Goal: Complete application form

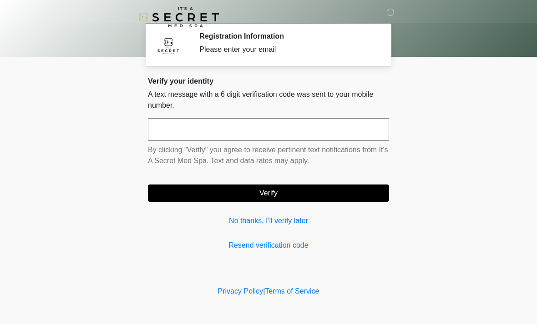
click at [168, 128] on input "text" at bounding box center [268, 129] width 241 height 23
click at [180, 127] on input "text" at bounding box center [268, 129] width 241 height 23
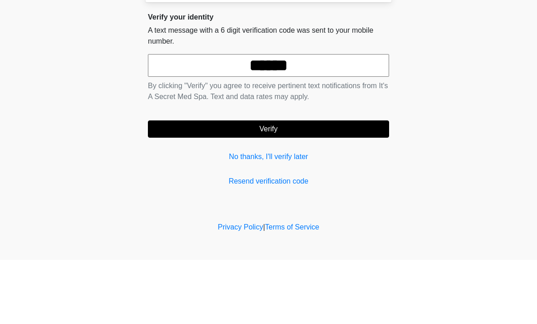
type input "******"
click at [235, 185] on button "Verify" at bounding box center [268, 193] width 241 height 17
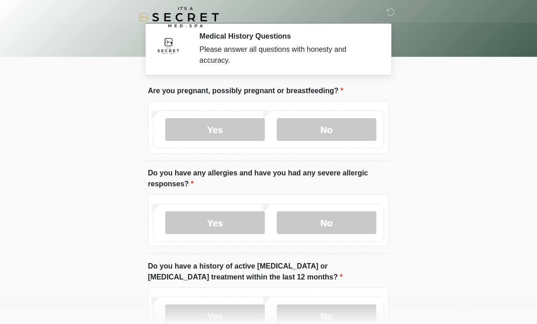
click at [332, 126] on label "No" at bounding box center [327, 129] width 100 height 23
click at [233, 222] on label "Yes" at bounding box center [215, 223] width 100 height 23
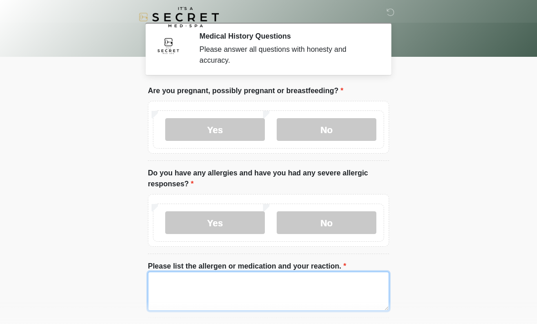
click at [281, 293] on textarea "Please list the allergen or medication and your reaction." at bounding box center [268, 291] width 241 height 39
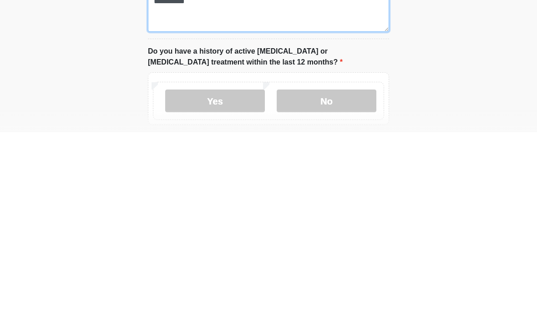
type textarea "**********"
click at [347, 282] on label "No" at bounding box center [327, 293] width 100 height 23
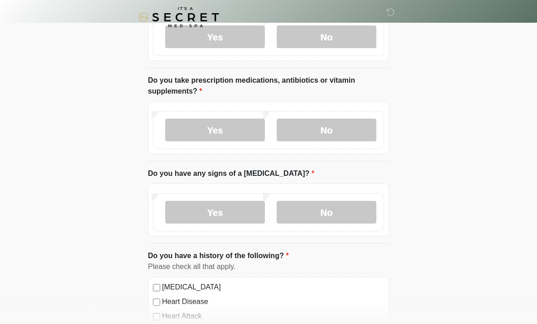
scroll to position [346, 0]
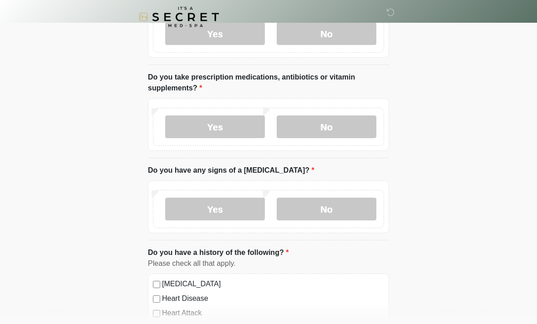
click at [226, 131] on label "Yes" at bounding box center [215, 127] width 100 height 23
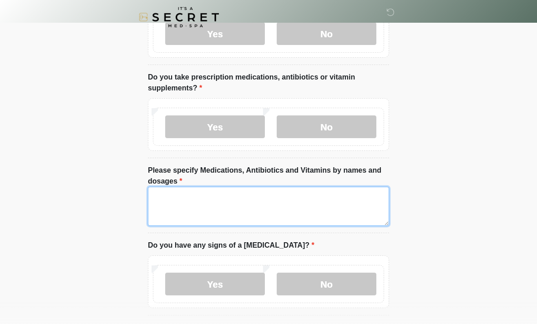
click at [234, 203] on textarea "Please specify Medications, Antibiotics and Vitamins by names and dosages" at bounding box center [268, 206] width 241 height 39
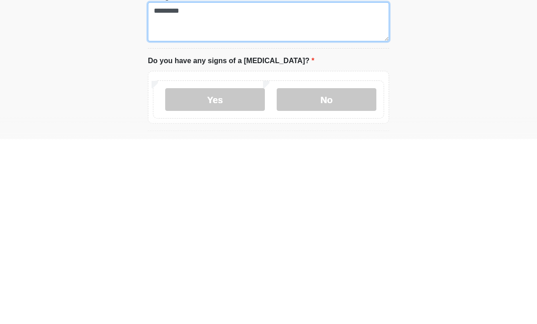
type textarea "*********"
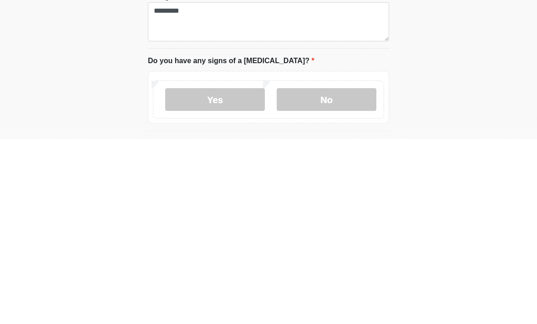
click at [324, 273] on label "No" at bounding box center [327, 284] width 100 height 23
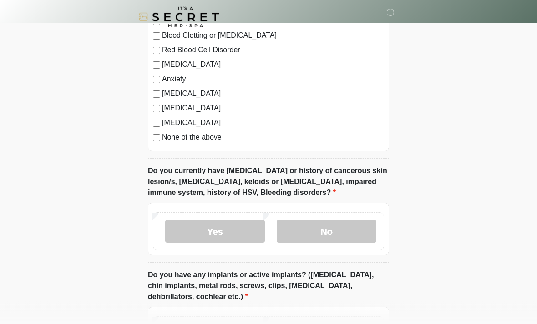
scroll to position [729, 0]
click at [315, 232] on label "No" at bounding box center [327, 231] width 100 height 23
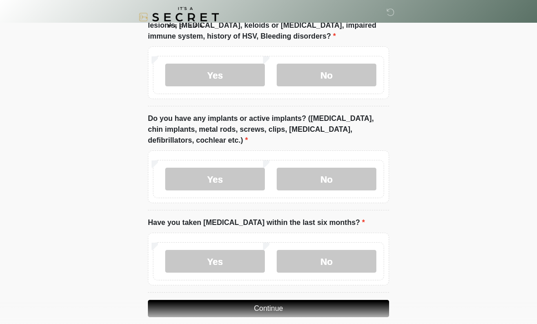
scroll to position [888, 0]
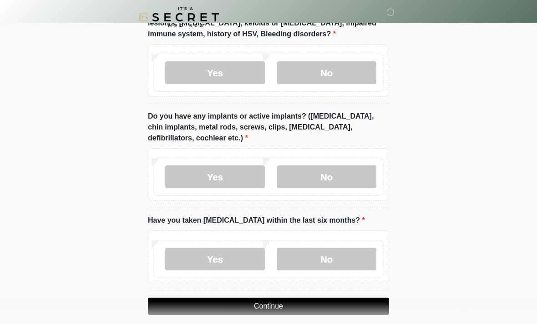
click at [218, 176] on label "Yes" at bounding box center [215, 177] width 100 height 23
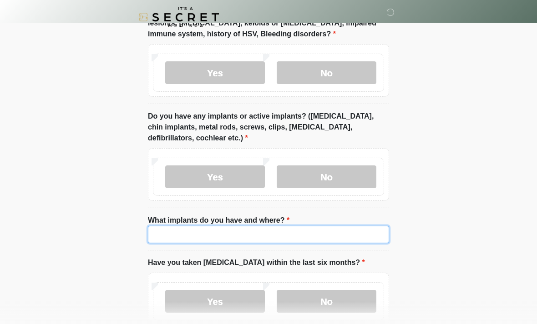
click at [216, 234] on input "What implants do you have and where?" at bounding box center [268, 234] width 241 height 17
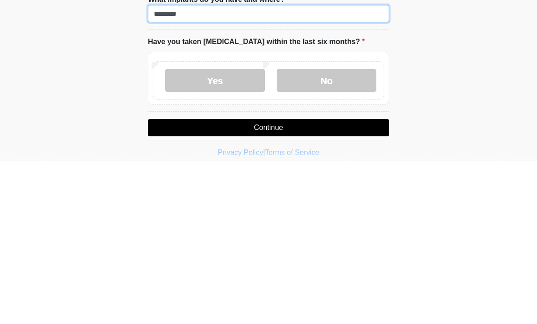
scroll to position [951, 0]
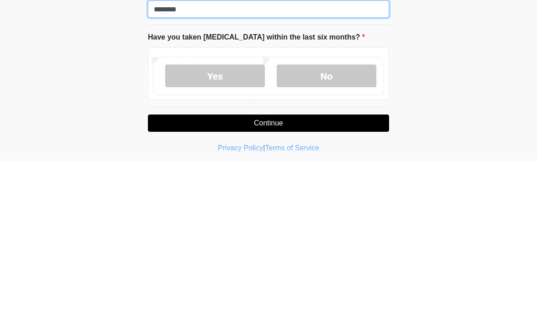
type input "********"
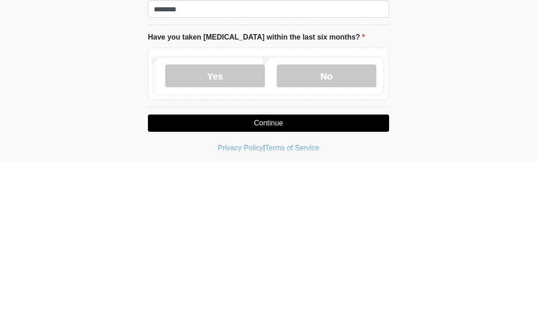
click at [327, 228] on label "No" at bounding box center [327, 239] width 100 height 23
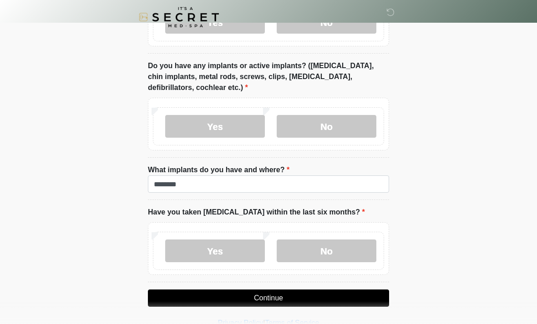
click at [283, 295] on button "Continue" at bounding box center [268, 298] width 241 height 17
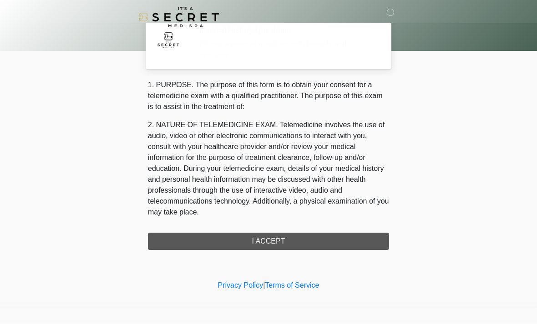
scroll to position [0, 0]
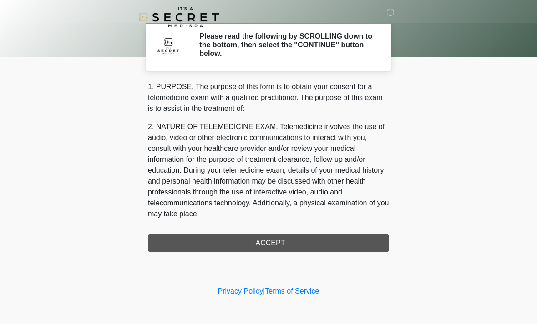
click at [288, 243] on div "1. PURPOSE. The purpose of this form is to obtain your consent for a telemedici…" at bounding box center [268, 166] width 241 height 171
click at [273, 243] on div "1. PURPOSE. The purpose of this form is to obtain your consent for a telemedici…" at bounding box center [268, 166] width 241 height 171
click at [265, 243] on div "1. PURPOSE. The purpose of this form is to obtain your consent for a telemedici…" at bounding box center [268, 166] width 241 height 171
click at [269, 243] on div "1. PURPOSE. The purpose of this form is to obtain your consent for a telemedici…" at bounding box center [268, 166] width 241 height 171
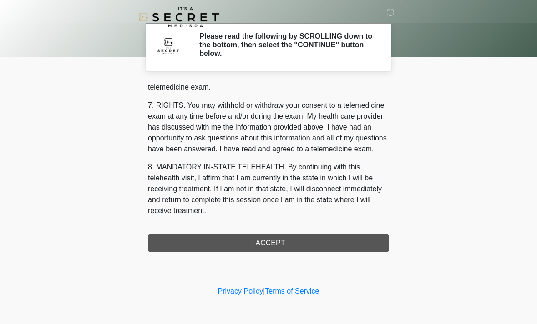
scroll to position [385, 0]
click at [257, 243] on button "I ACCEPT" at bounding box center [268, 243] width 241 height 17
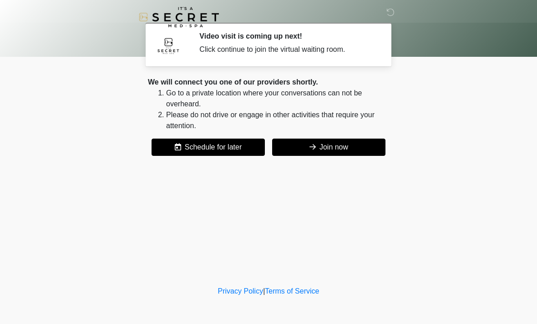
click at [331, 151] on button "Join now" at bounding box center [328, 147] width 113 height 17
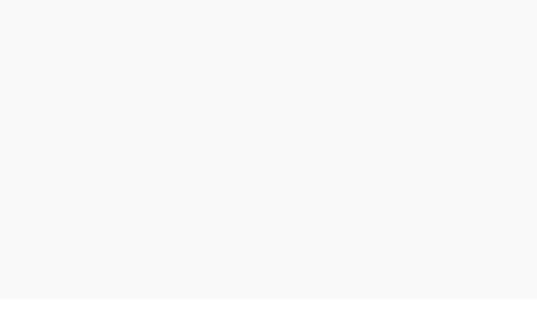
scroll to position [3, 0]
